Goal: Task Accomplishment & Management: Complete application form

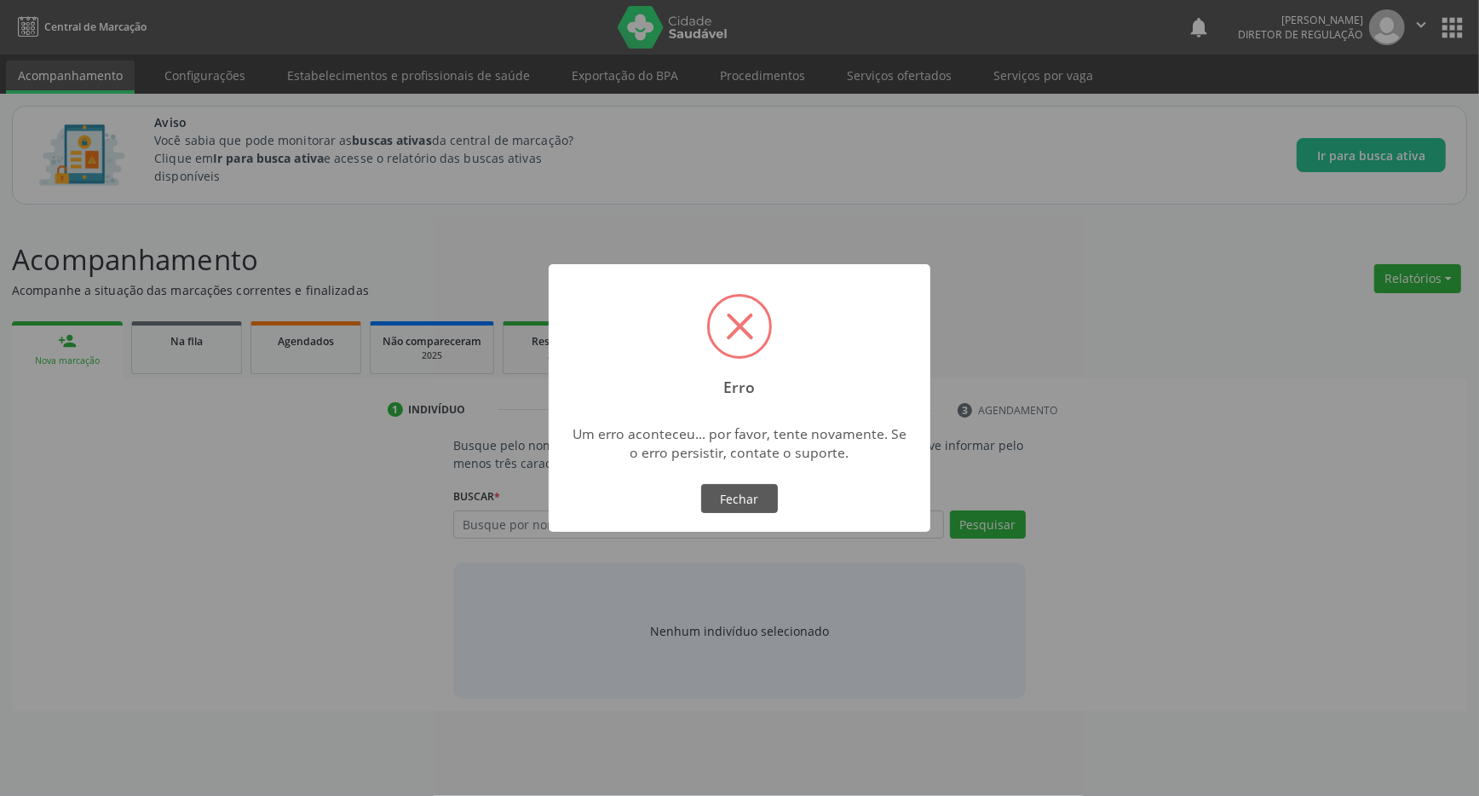
click at [1095, 390] on div "× Erro Um erro aconteceu... por favor, tente novamente. Se o erro persistir, co…" at bounding box center [739, 398] width 1479 height 796
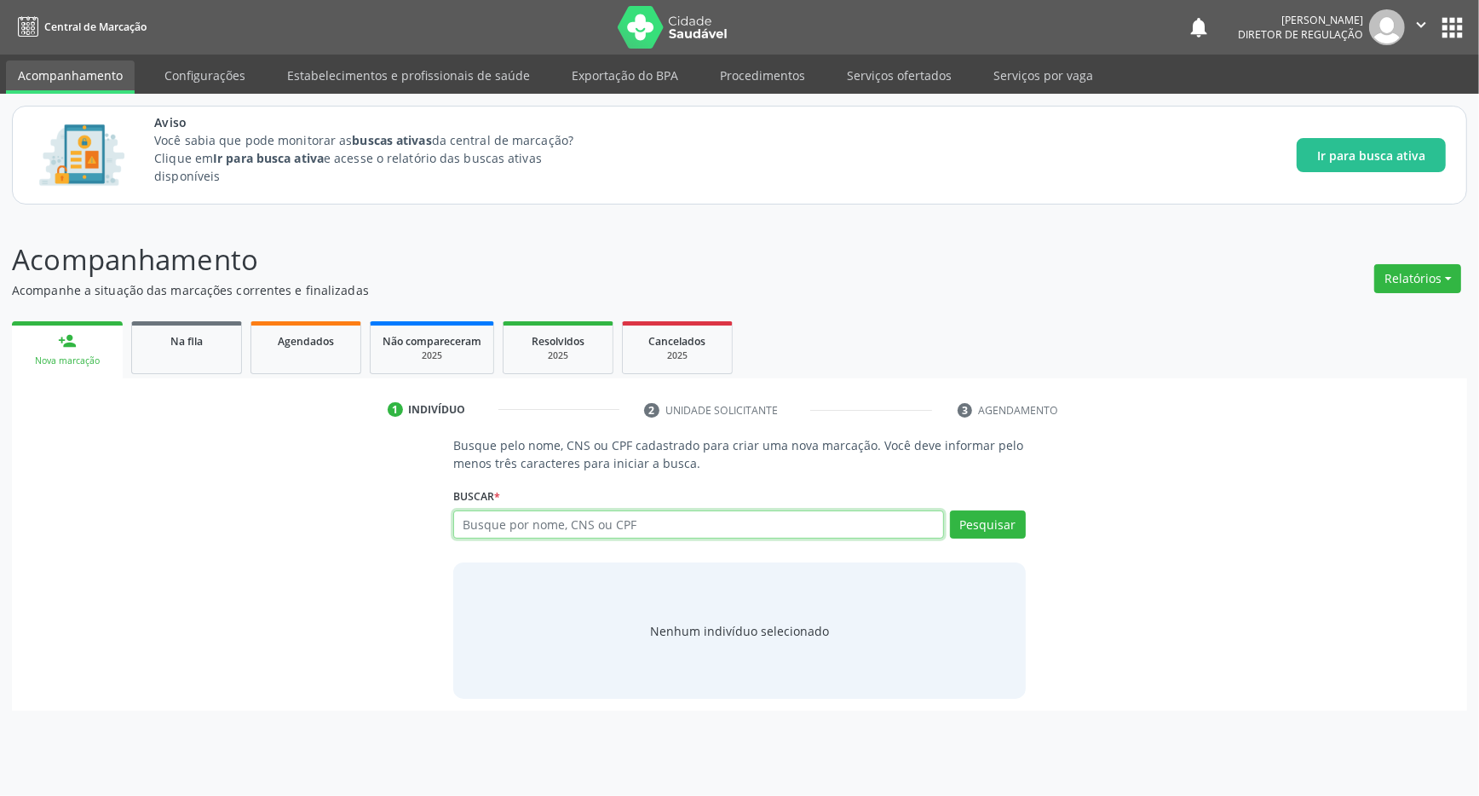
click at [642, 536] on input "text" at bounding box center [698, 524] width 491 height 29
click at [642, 532] on input "text" at bounding box center [698, 524] width 491 height 29
type input "700306906235437"
click at [993, 521] on button "Pesquisar" at bounding box center [988, 524] width 76 height 29
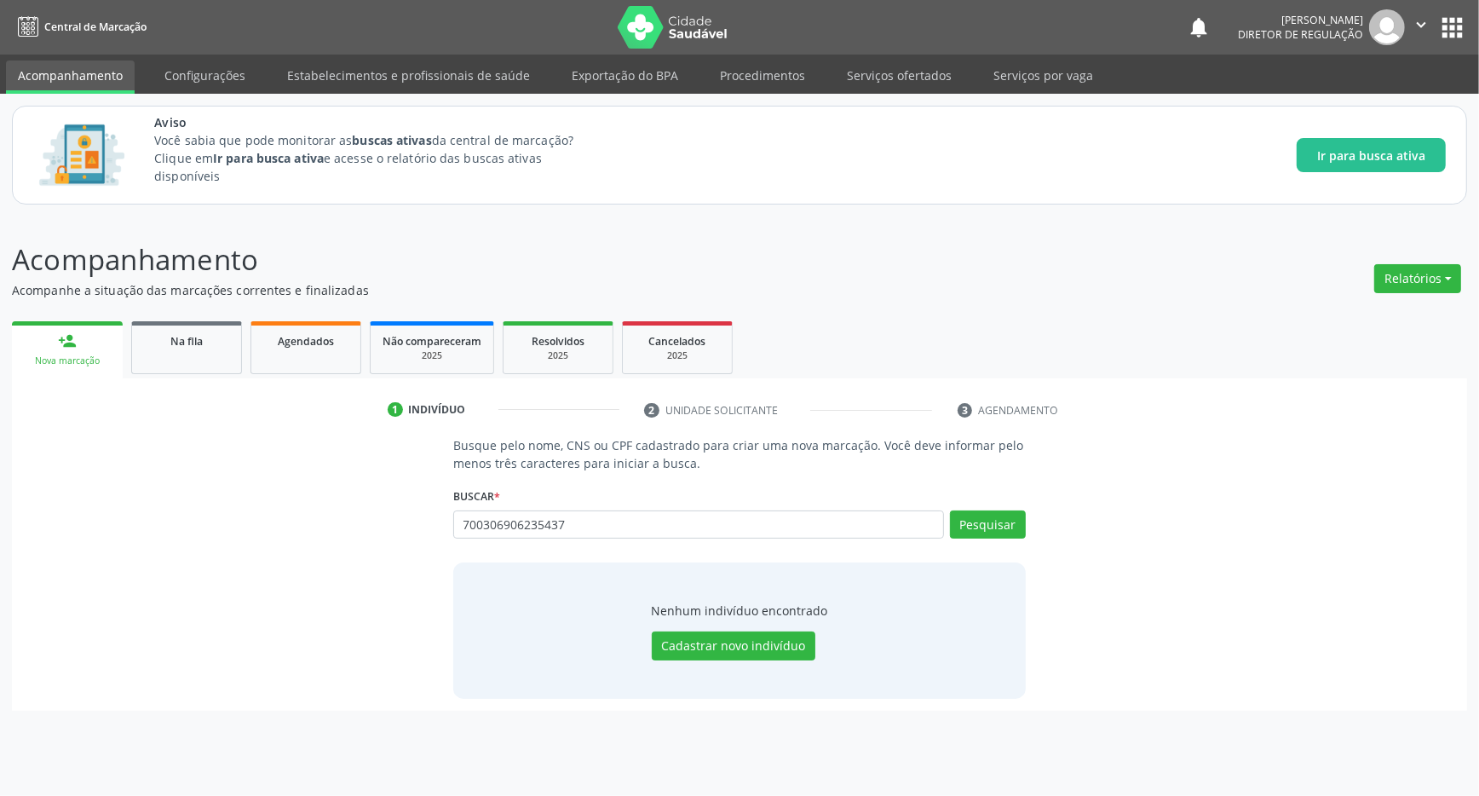
click at [1081, 591] on div "Busque pelo nome, CNS ou CPF cadastrado para criar uma nova marcação. Você deve…" at bounding box center [739, 567] width 1431 height 262
click at [748, 652] on button "Cadastrar novo indivíduo" at bounding box center [734, 645] width 164 height 29
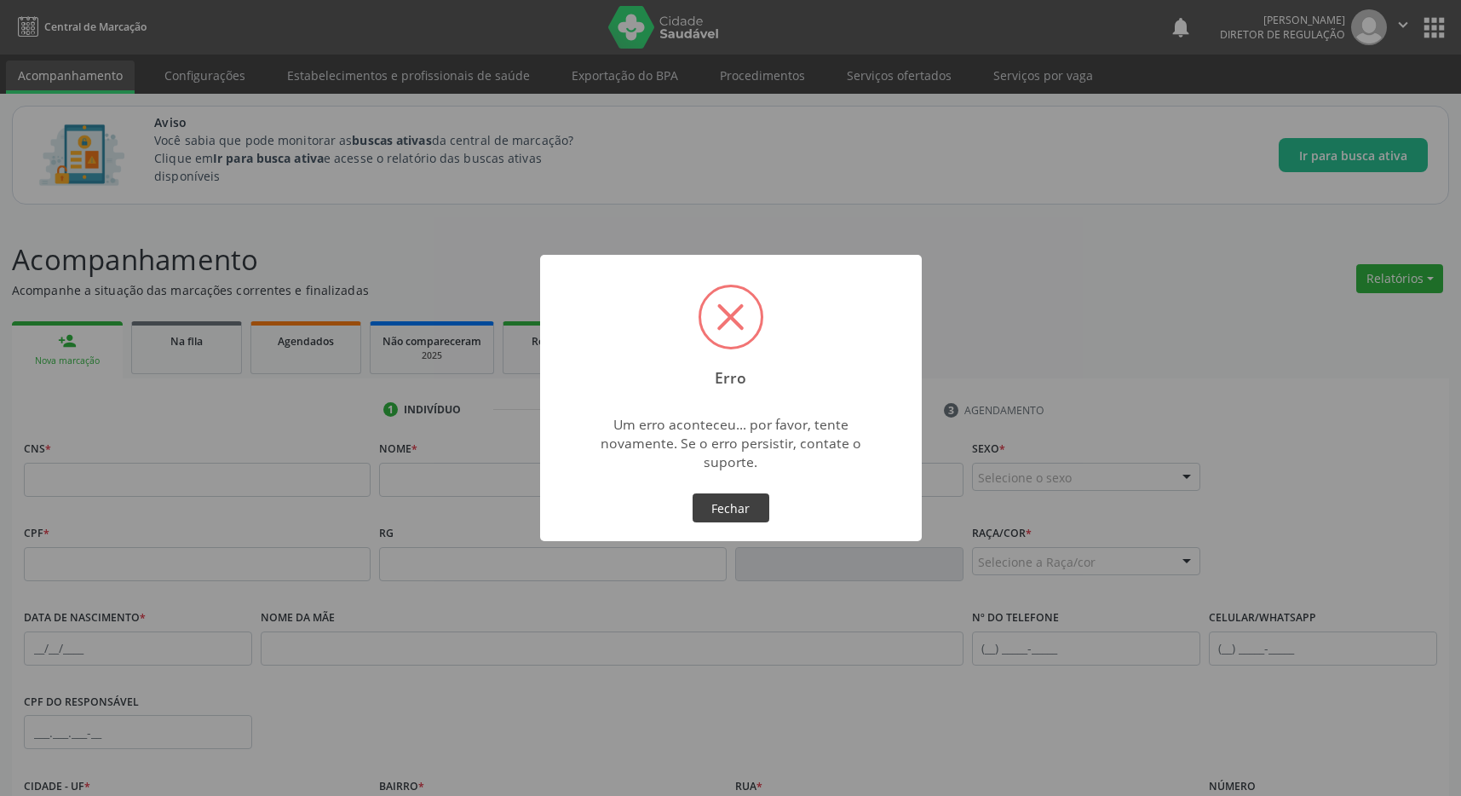
click at [720, 521] on button "Fechar" at bounding box center [731, 507] width 77 height 29
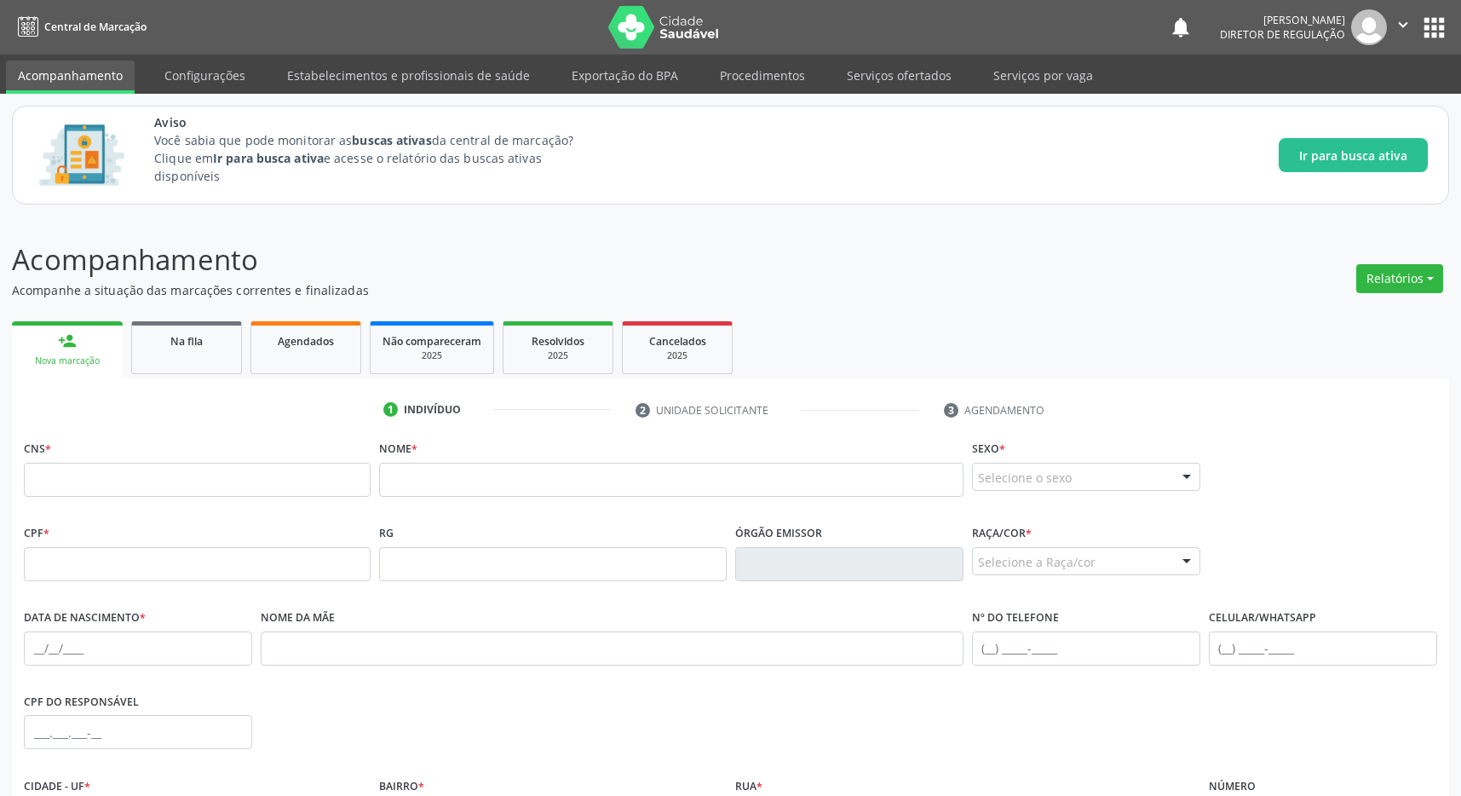
click at [1419, 21] on button "apps" at bounding box center [1434, 28] width 30 height 30
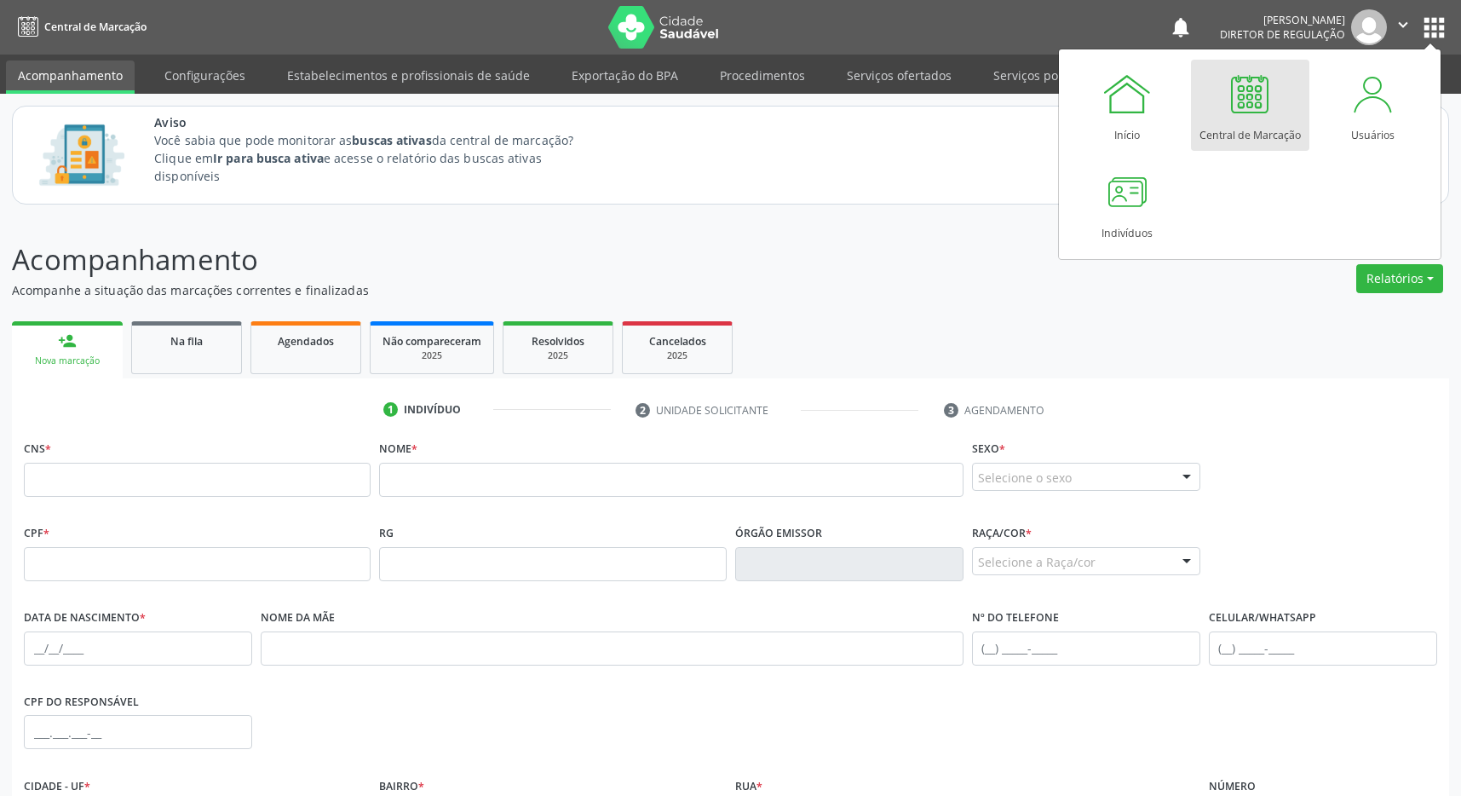
click at [1252, 89] on div at bounding box center [1249, 93] width 51 height 51
